Goal: Communication & Community: Answer question/provide support

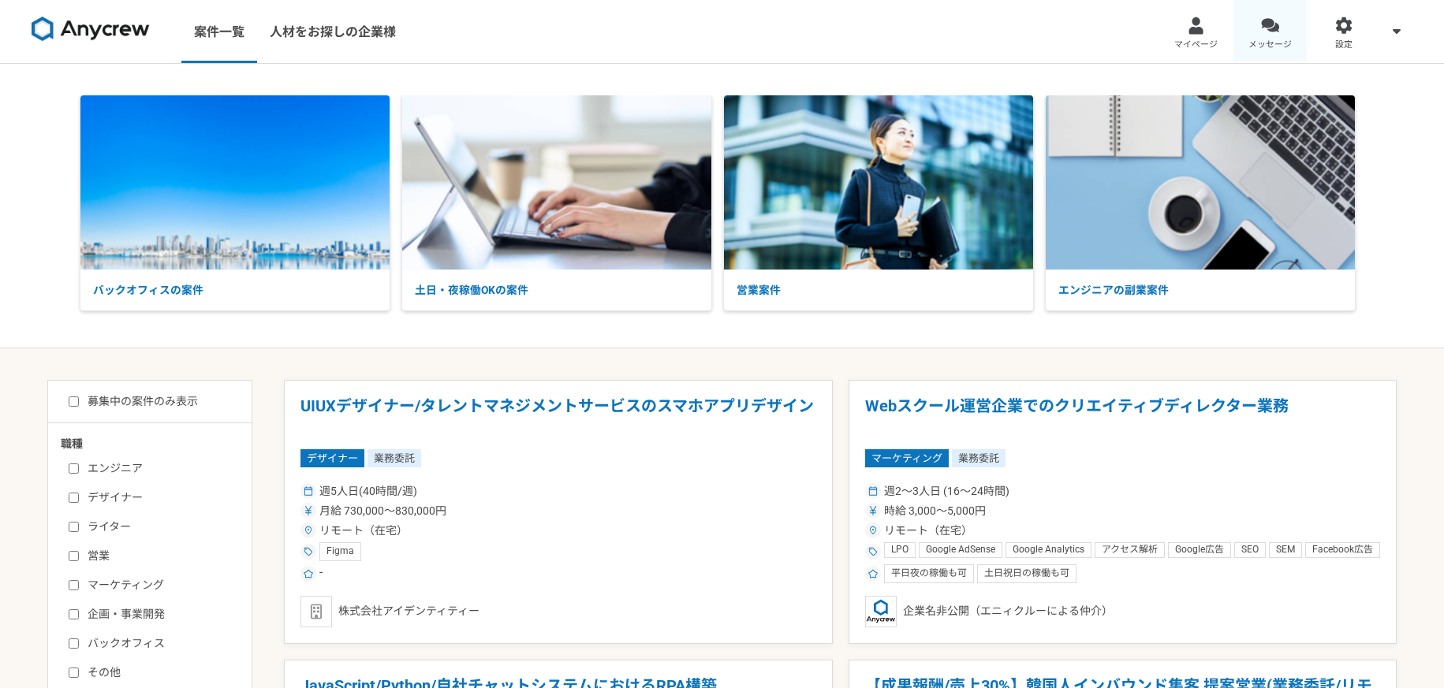
click at [1264, 31] on div at bounding box center [1270, 26] width 18 height 18
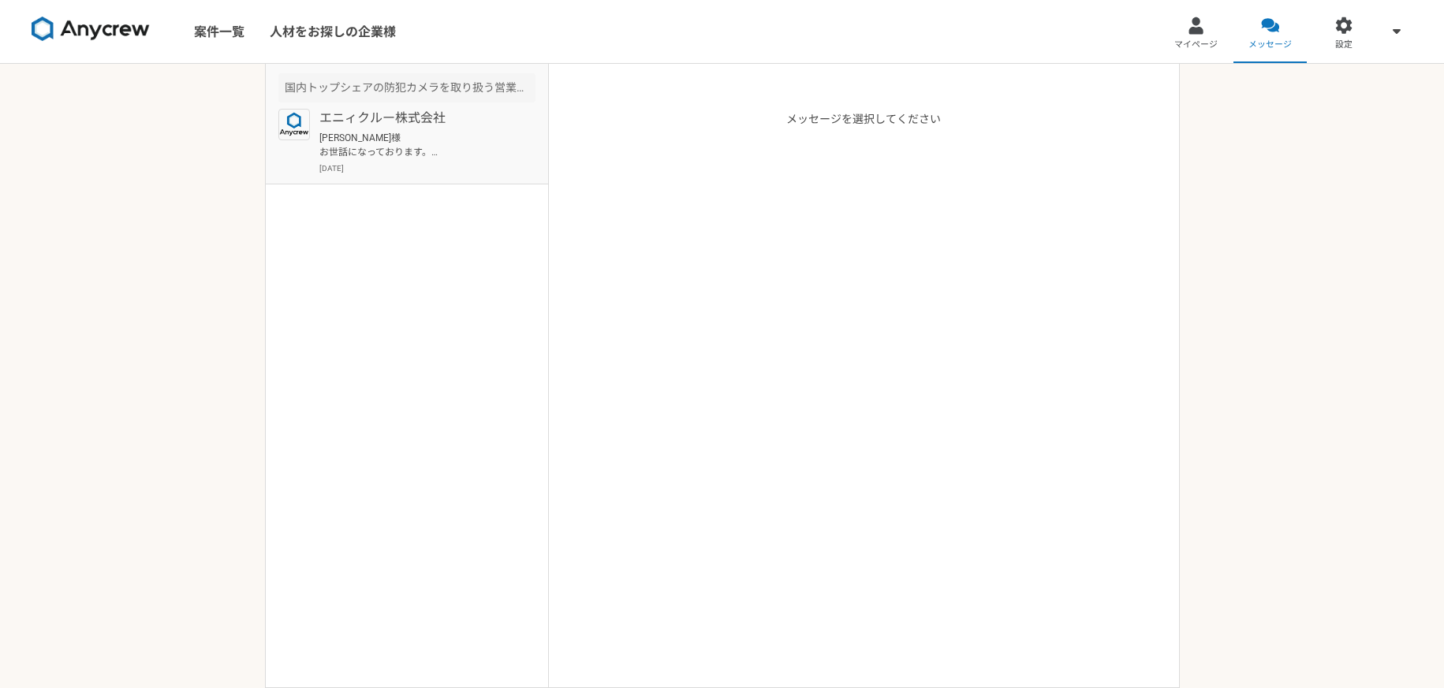
click at [387, 161] on div "エニィクルー株式会社 [PERSON_NAME]様 お世話になっております。 合同会社K.の[PERSON_NAME]と申します。 ご連絡いただきありがとうご…" at bounding box center [427, 141] width 216 height 65
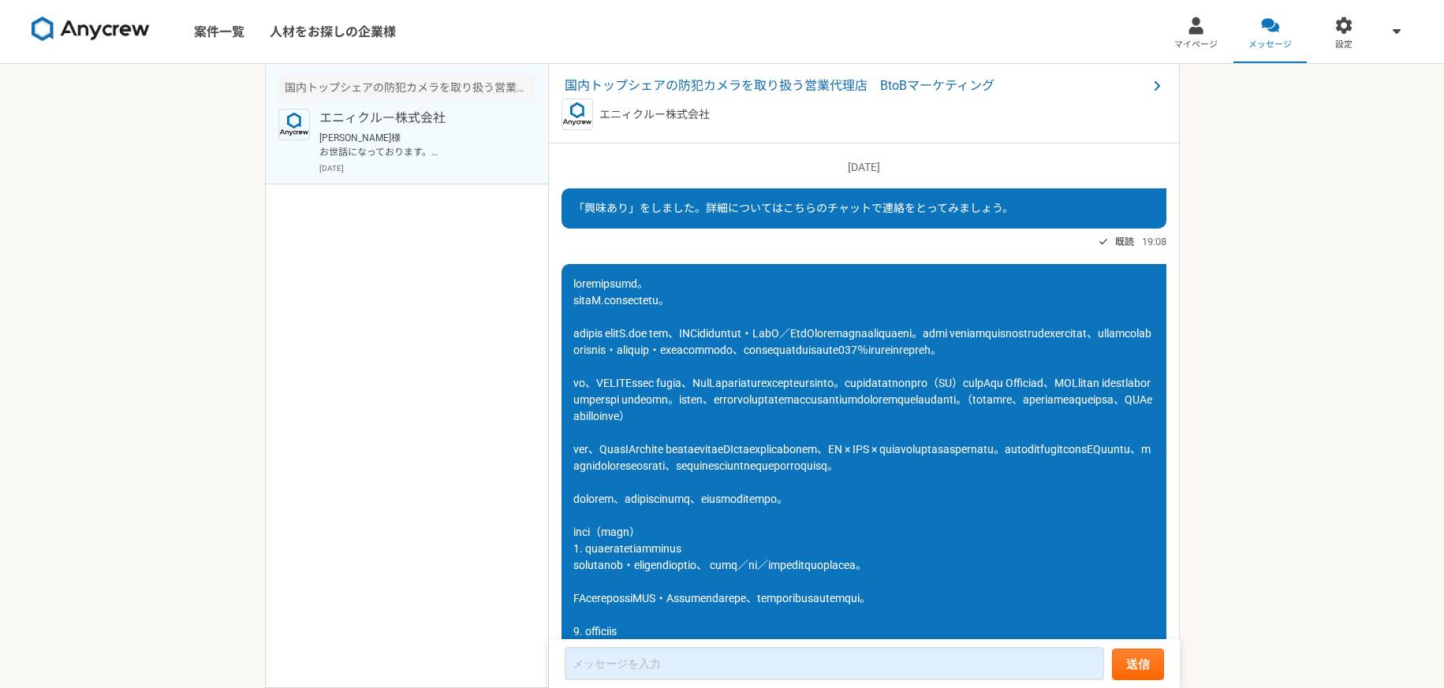
scroll to position [1096, 0]
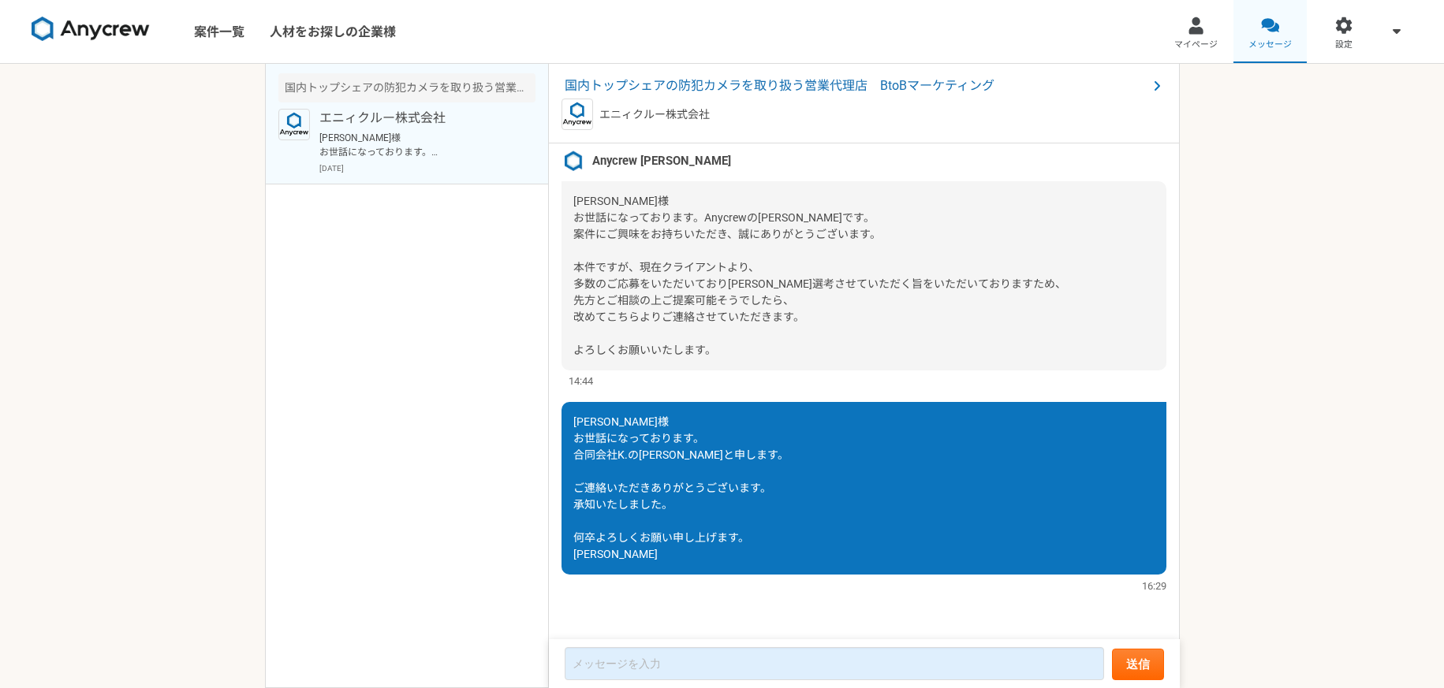
click at [1264, 37] on link "メッセージ" at bounding box center [1270, 31] width 74 height 63
